Goal: Task Accomplishment & Management: Manage account settings

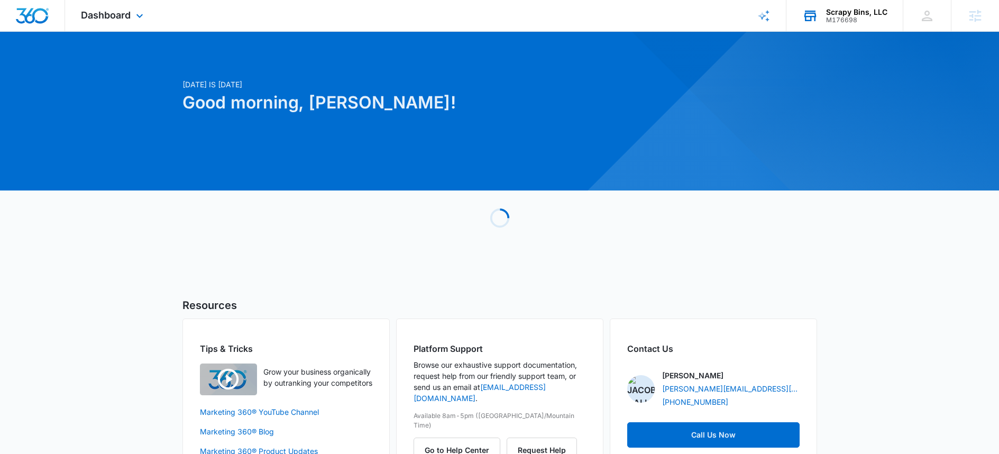
click at [838, 5] on div "Scrapy Bins, LLC M176698 Your Accounts View All" at bounding box center [844, 15] width 116 height 31
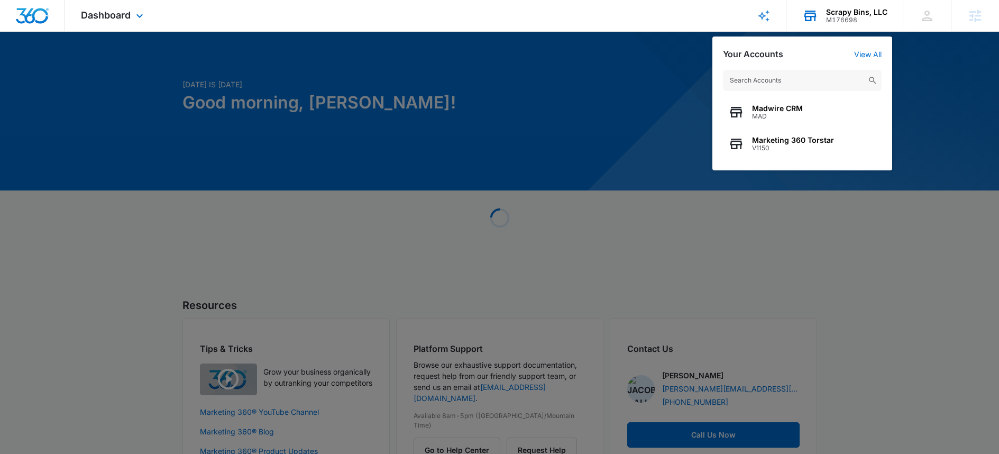
click at [805, 80] on input "text" at bounding box center [802, 80] width 159 height 21
click at [801, 109] on span "Madwire CRM" at bounding box center [777, 108] width 51 height 8
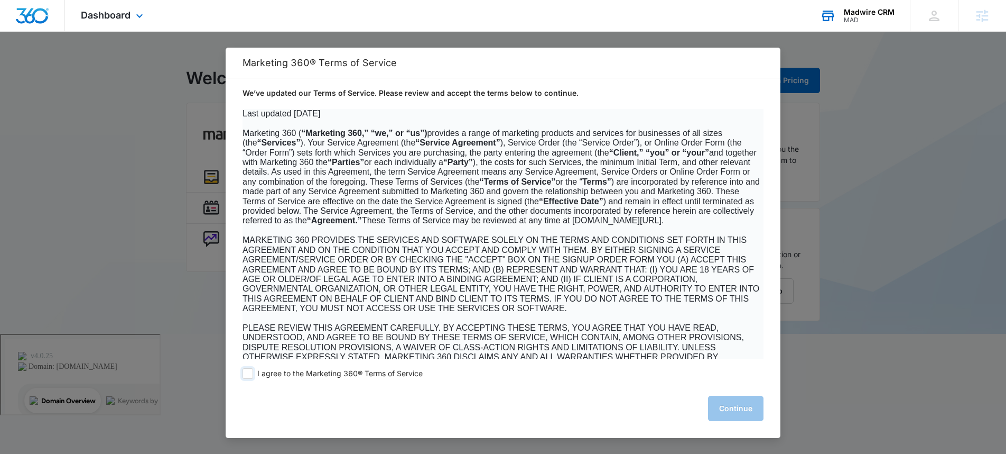
click at [243, 372] on span at bounding box center [248, 373] width 11 height 11
click at [243, 372] on input "I agree to the Marketing 360® Terms of Service" at bounding box center [248, 373] width 11 height 11
checkbox input "true"
click at [759, 418] on button "Continue" at bounding box center [736, 407] width 56 height 25
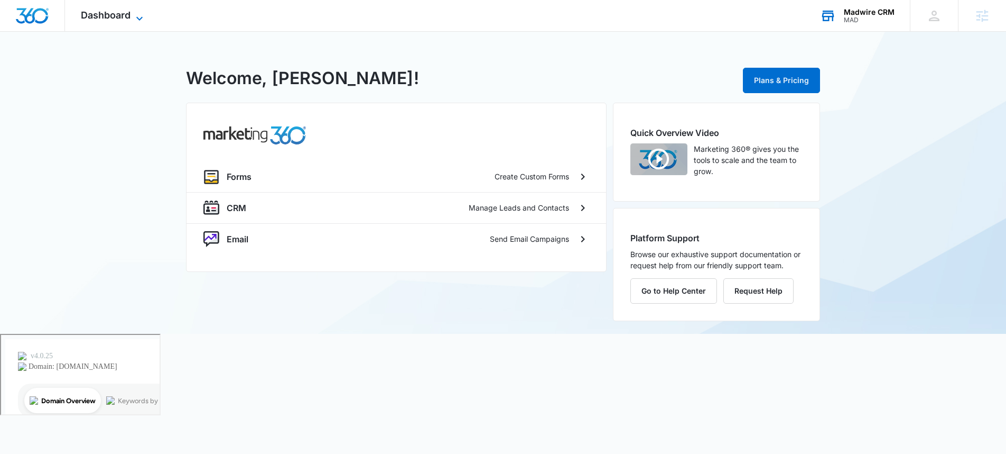
click at [126, 20] on span "Dashboard" at bounding box center [106, 15] width 50 height 11
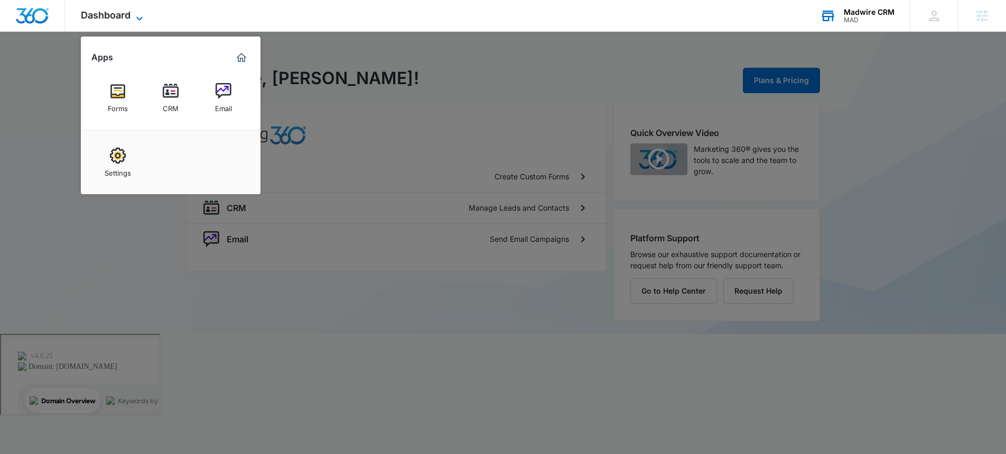
click at [126, 20] on span "Dashboard" at bounding box center [106, 15] width 50 height 11
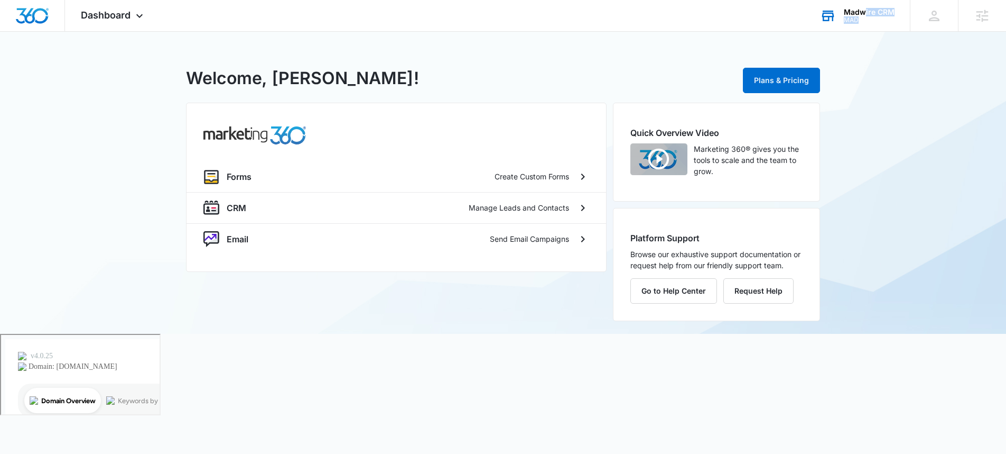
click at [866, 17] on div "Madwire CRM MAD" at bounding box center [869, 16] width 51 height 16
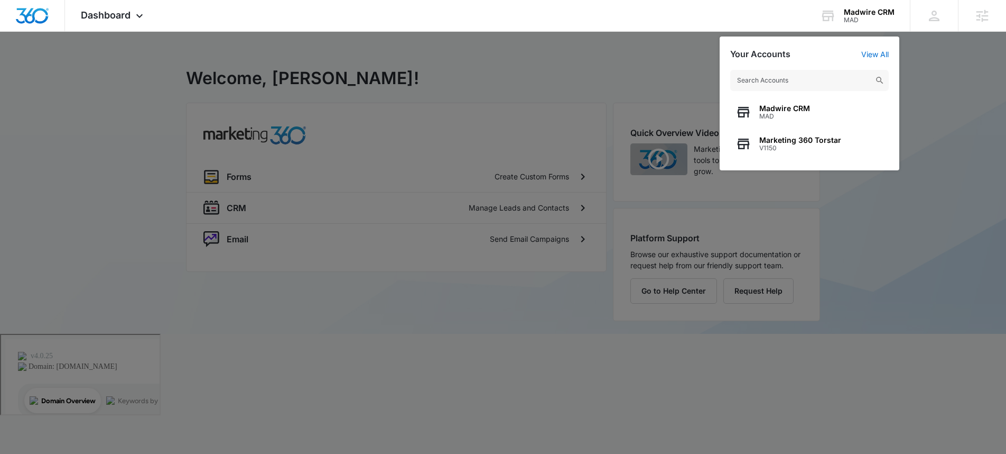
click at [833, 81] on input "text" at bounding box center [810, 80] width 159 height 21
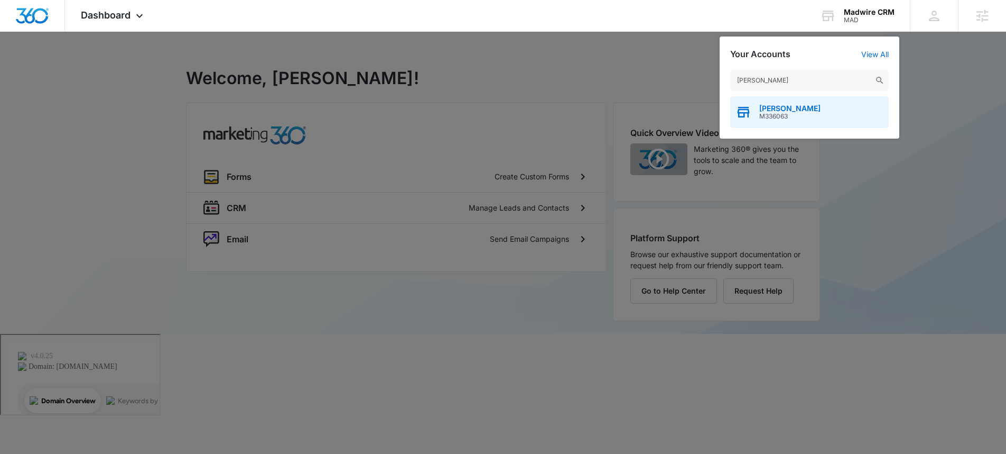
type input "[PERSON_NAME]"
click at [807, 110] on span "[PERSON_NAME]" at bounding box center [790, 108] width 61 height 8
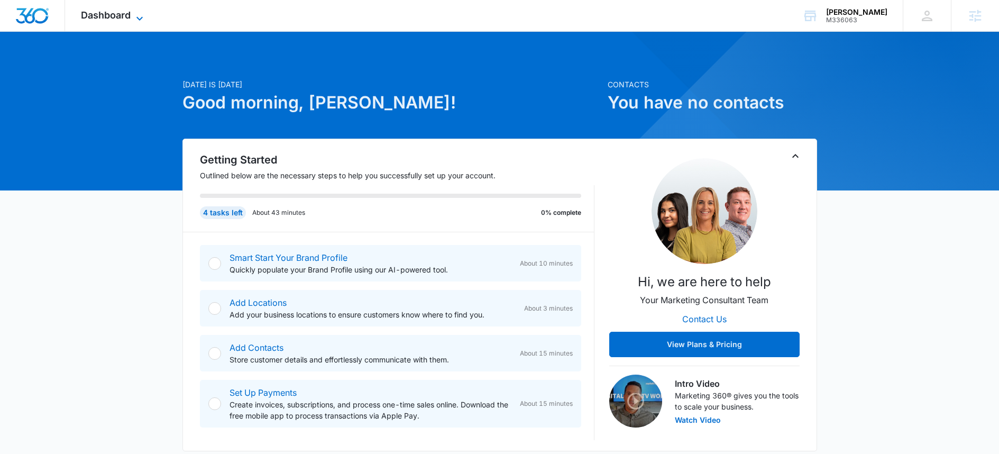
click at [123, 19] on span "Dashboard" at bounding box center [106, 15] width 50 height 11
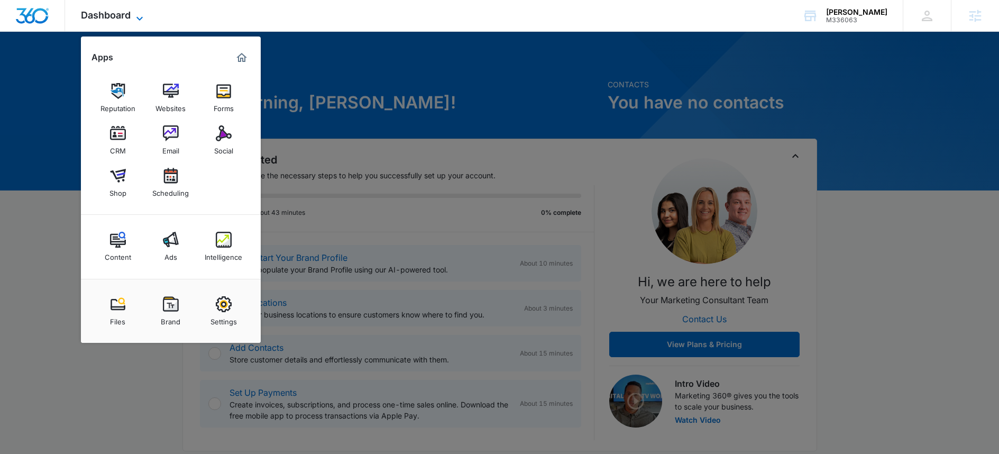
click at [123, 19] on span "Dashboard" at bounding box center [106, 15] width 50 height 11
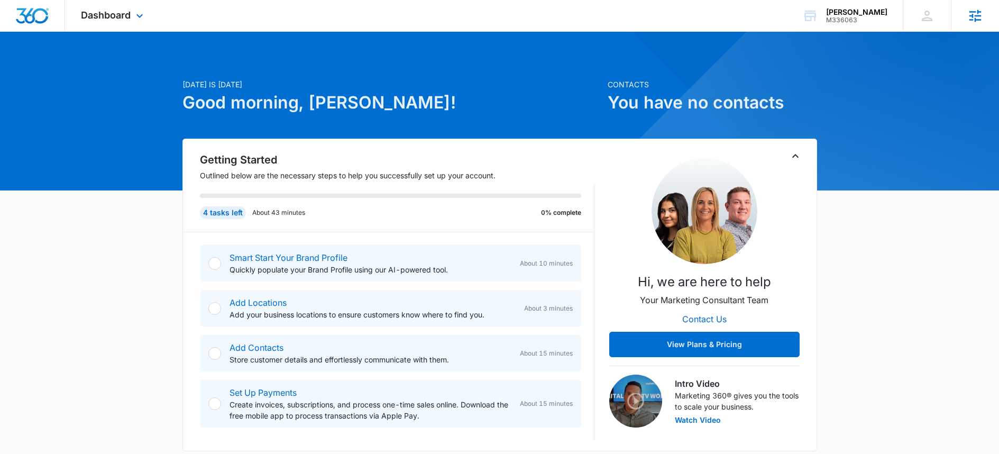
click at [977, 23] on icon at bounding box center [975, 16] width 16 height 16
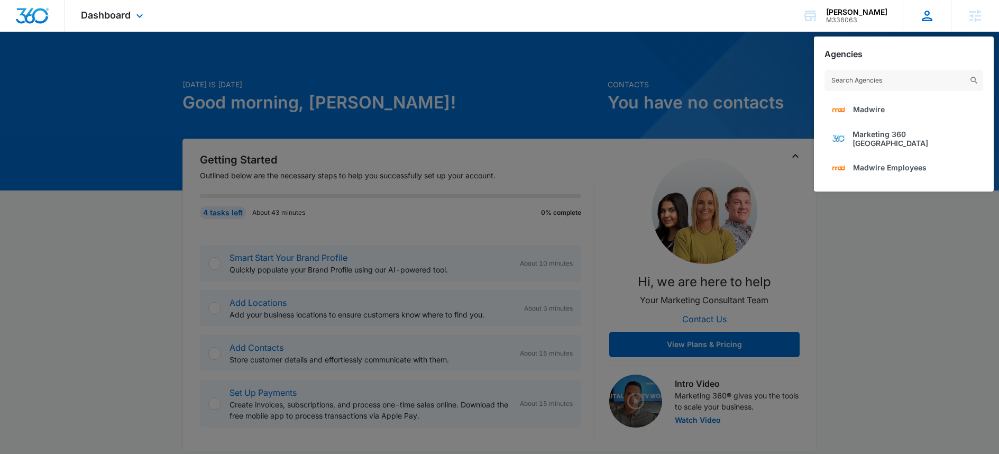
click at [924, 16] on icon at bounding box center [927, 16] width 16 height 16
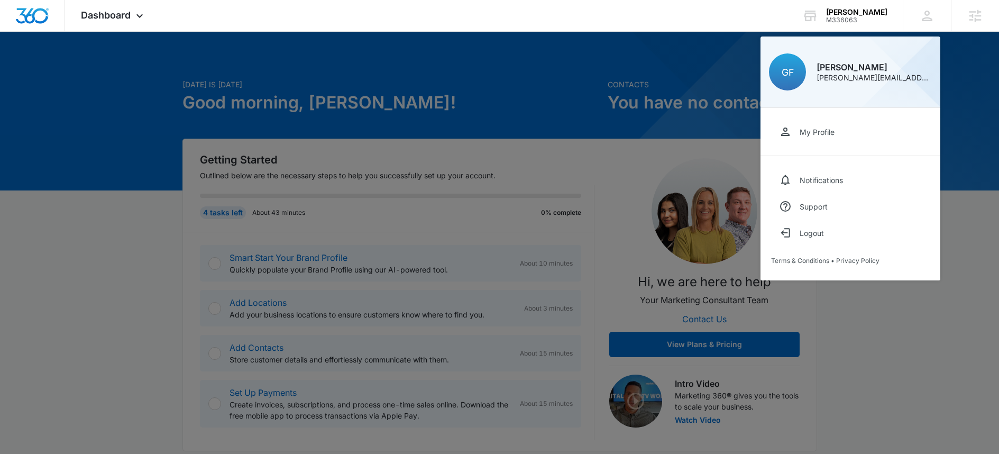
click at [544, 85] on div at bounding box center [499, 227] width 999 height 454
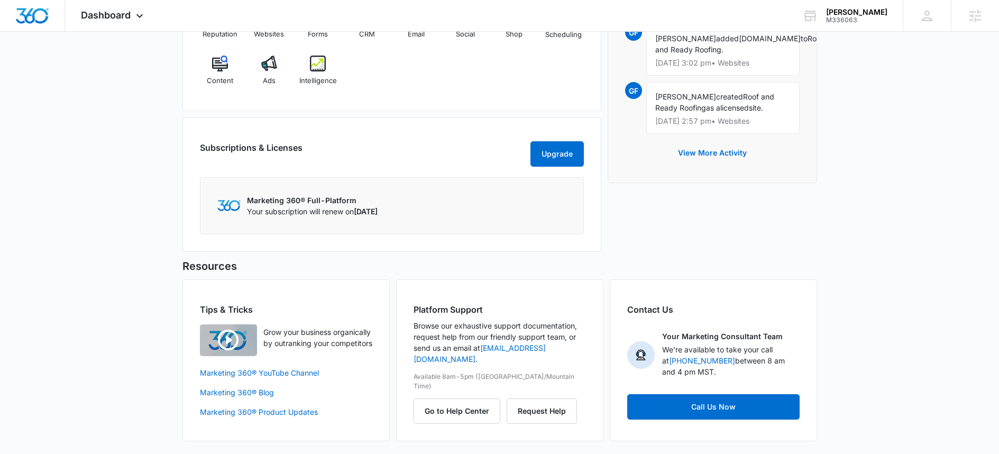
scroll to position [88, 0]
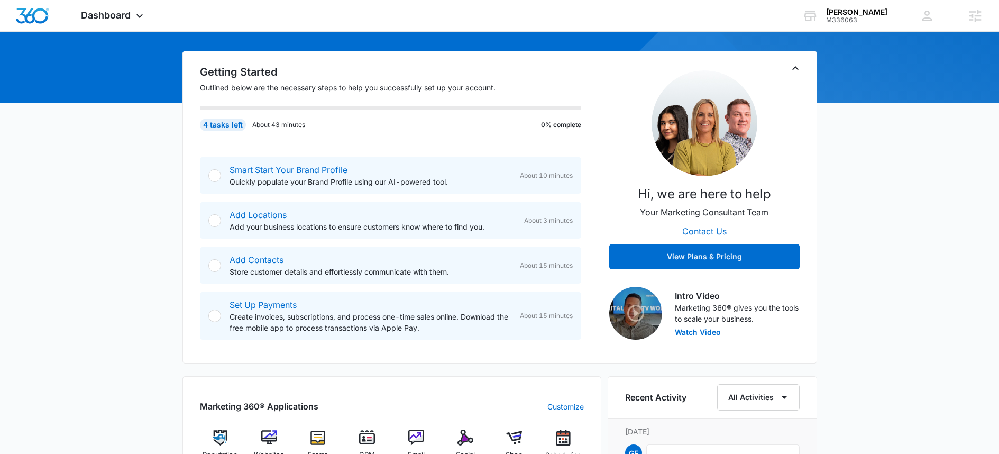
click at [49, 191] on div "[DATE] is [DATE] Good morning, [PERSON_NAME]! Contacts You have no contacts Get…" at bounding box center [499, 415] width 999 height 917
click at [219, 222] on div at bounding box center [214, 220] width 13 height 13
click at [212, 222] on div at bounding box center [214, 220] width 13 height 13
click at [274, 218] on link "Add Locations" at bounding box center [257, 214] width 57 height 11
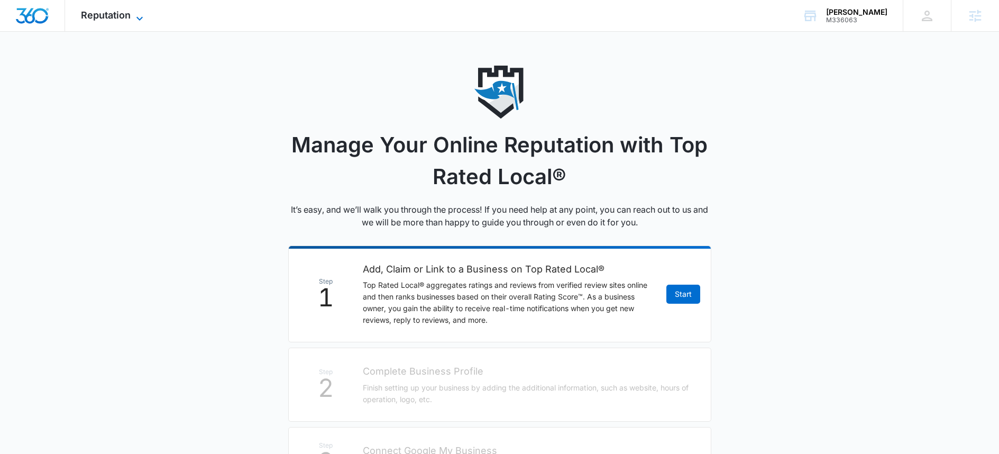
click at [118, 13] on span "Reputation" at bounding box center [106, 15] width 50 height 11
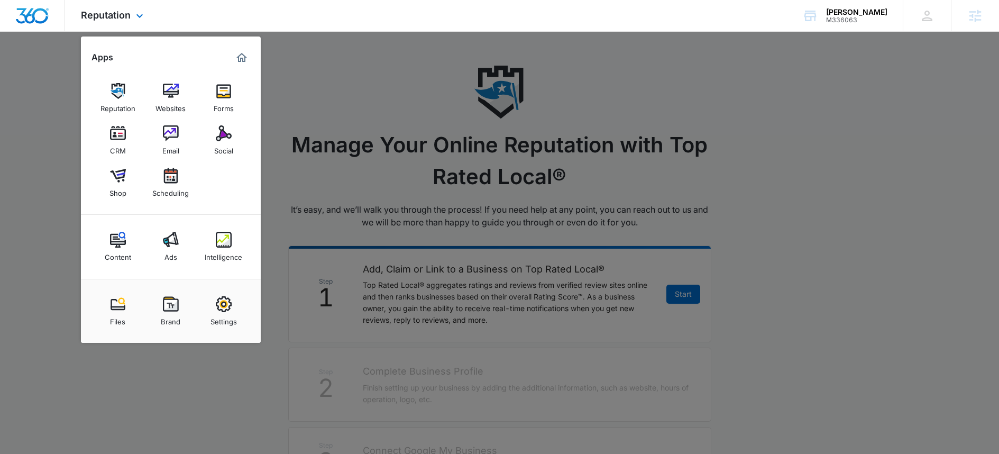
click at [247, 55] on img "Marketing 360® Dashboard" at bounding box center [241, 57] width 13 height 13
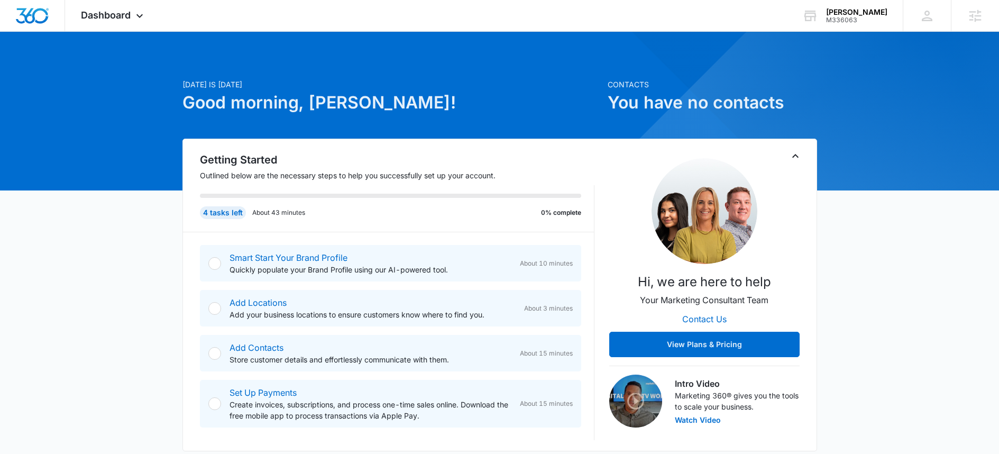
drag, startPoint x: 861, startPoint y: 140, endPoint x: 862, endPoint y: 147, distance: 6.9
click at [135, 15] on icon at bounding box center [139, 18] width 13 height 13
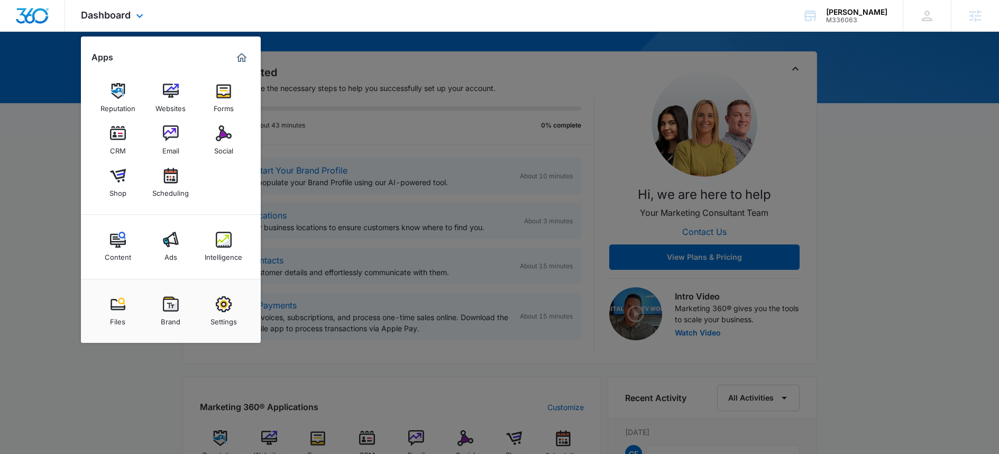
scroll to position [147, 0]
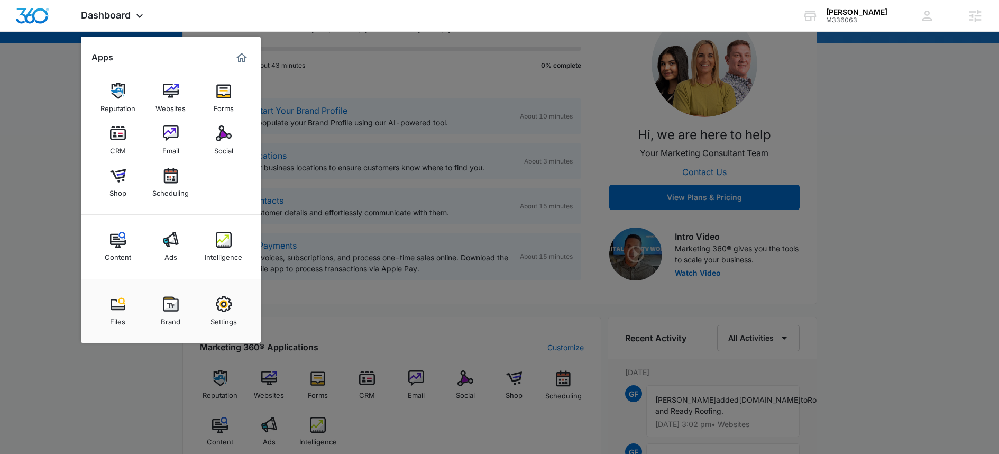
click at [220, 303] on img at bounding box center [224, 304] width 16 height 16
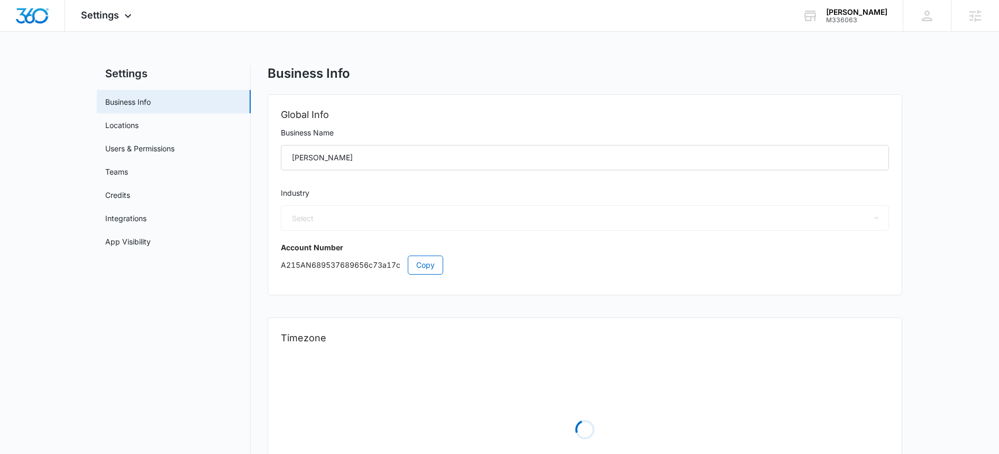
select select "52"
select select "US"
select select "America/[GEOGRAPHIC_DATA]"
click at [138, 124] on link "Locations" at bounding box center [121, 124] width 33 height 11
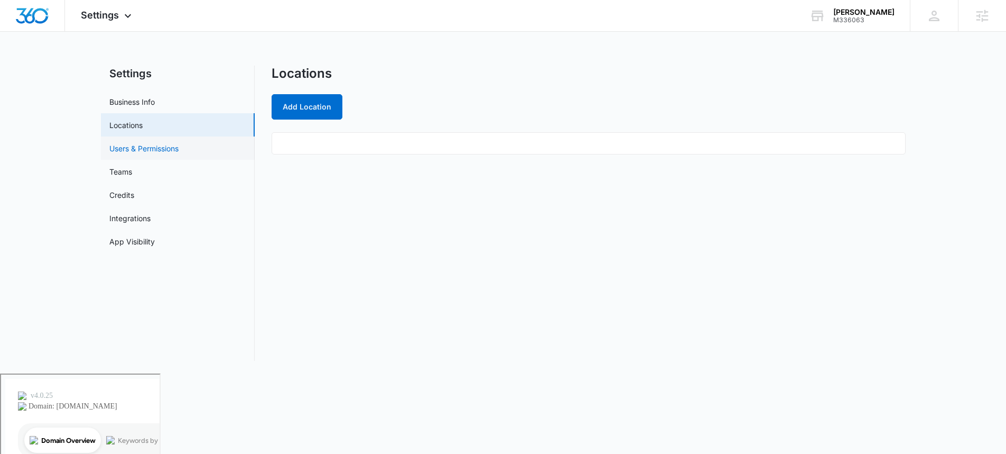
click at [145, 144] on link "Users & Permissions" at bounding box center [143, 148] width 69 height 11
